Goal: Task Accomplishment & Management: Manage account settings

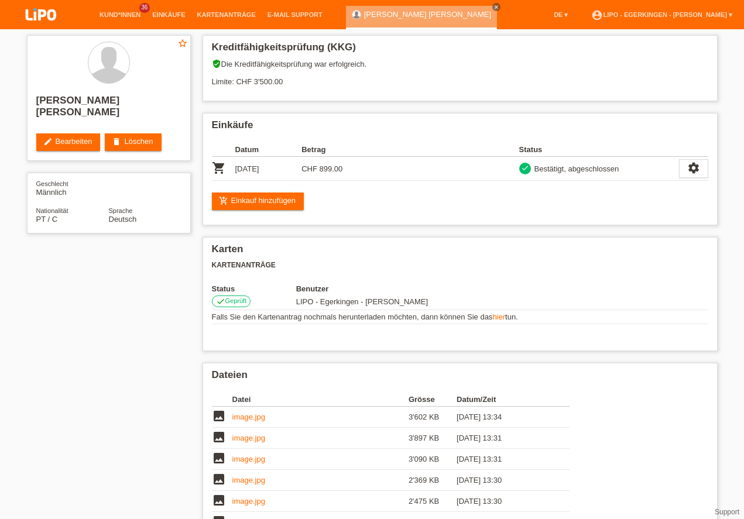
click at [123, 15] on link "Kund*innen" at bounding box center [120, 14] width 53 height 7
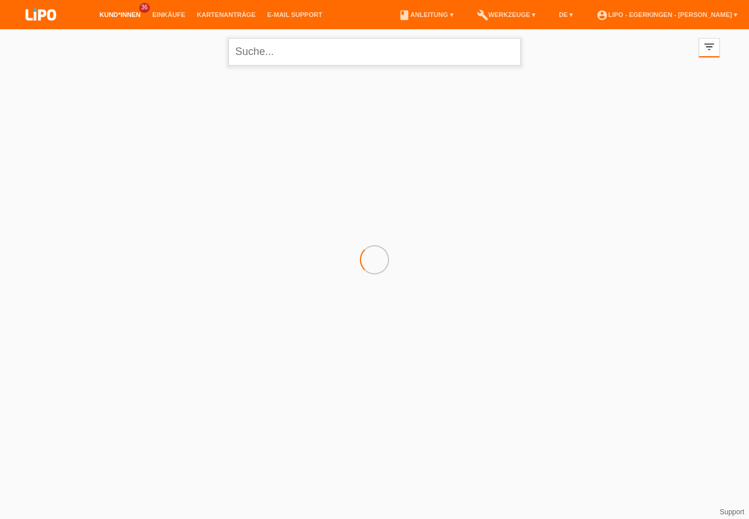
click at [297, 53] on input "text" at bounding box center [374, 52] width 293 height 28
type input "miho"
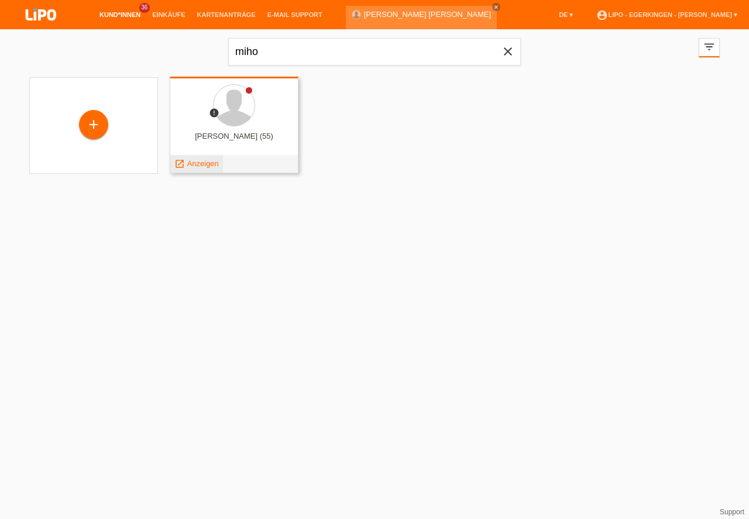
click at [195, 166] on span "Anzeigen" at bounding box center [203, 163] width 32 height 9
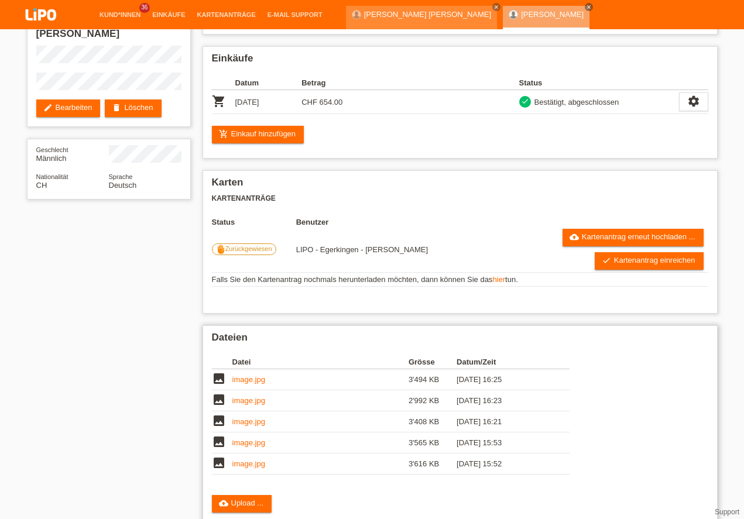
scroll to position [107, 0]
click at [252, 375] on link "image.jpg" at bounding box center [248, 379] width 33 height 9
click at [246, 396] on link "image.jpg" at bounding box center [248, 400] width 33 height 9
click at [243, 438] on link "image.jpg" at bounding box center [248, 442] width 33 height 9
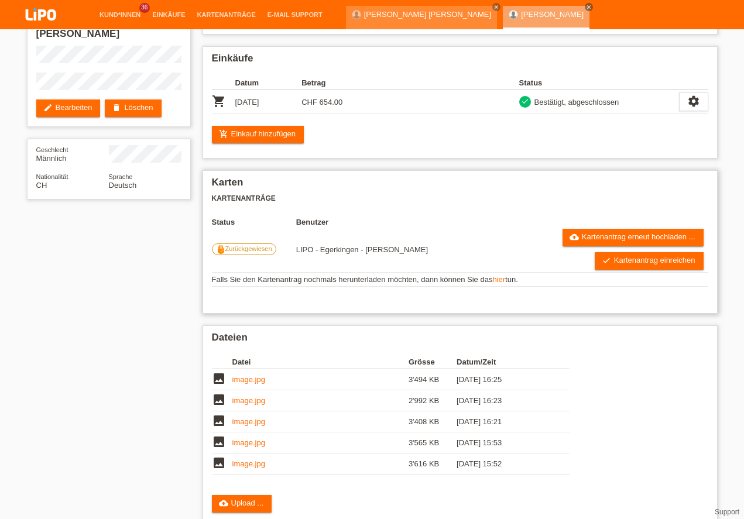
click at [499, 284] on link "hier" at bounding box center [498, 279] width 13 height 9
click at [479, 261] on td "LIPO - Egerkingen - [PERSON_NAME]" at bounding box center [395, 249] width 198 height 46
click at [132, 13] on link "Kund*innen" at bounding box center [120, 14] width 53 height 7
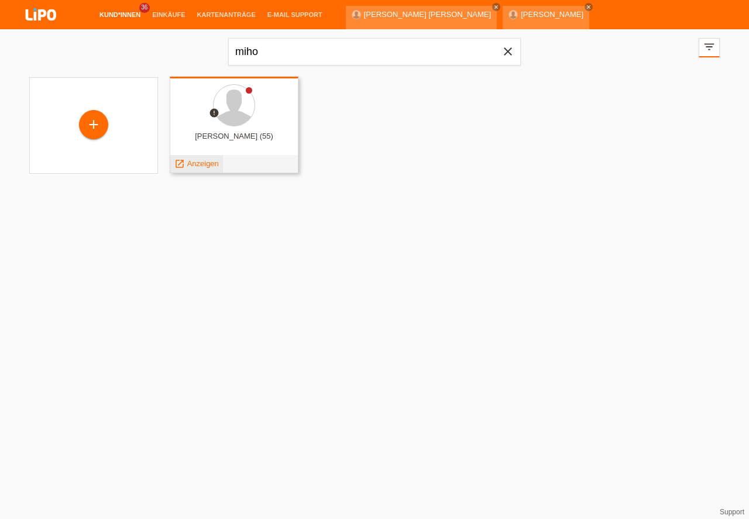
click at [210, 164] on span "Anzeigen" at bounding box center [203, 163] width 32 height 9
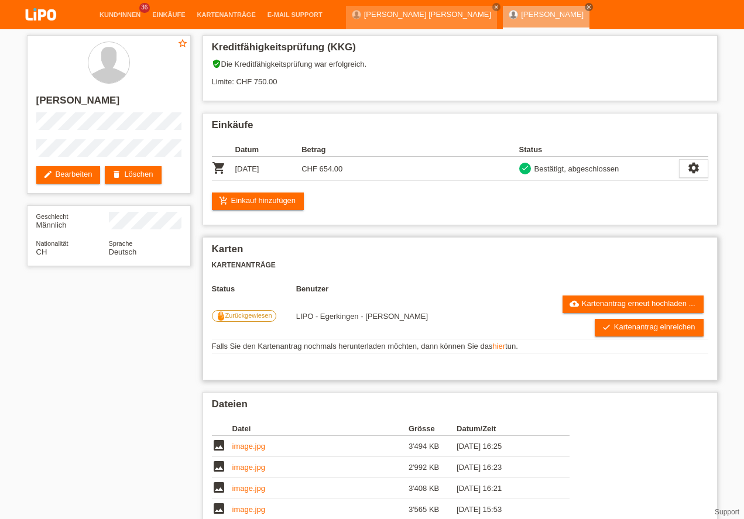
click at [503, 346] on link "hier" at bounding box center [498, 346] width 13 height 9
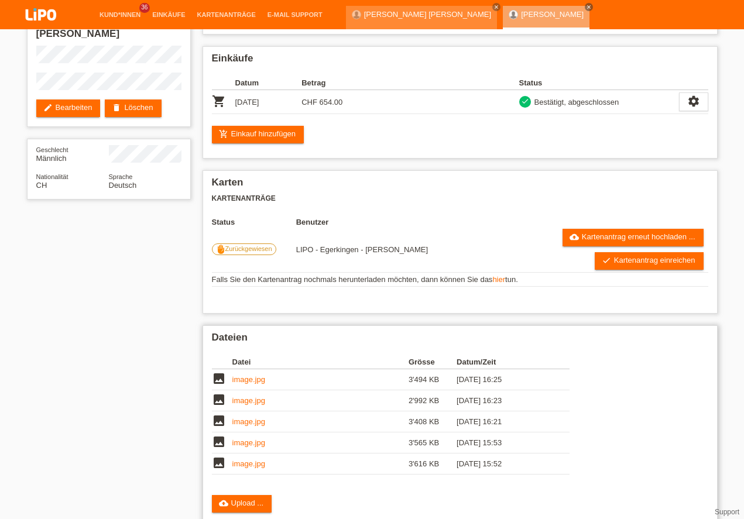
click at [257, 444] on link "image.jpg" at bounding box center [248, 442] width 33 height 9
click at [253, 465] on link "image.jpg" at bounding box center [248, 463] width 33 height 9
click at [252, 377] on link "image.jpg" at bounding box center [248, 379] width 33 height 9
